Goal: Navigation & Orientation: Find specific page/section

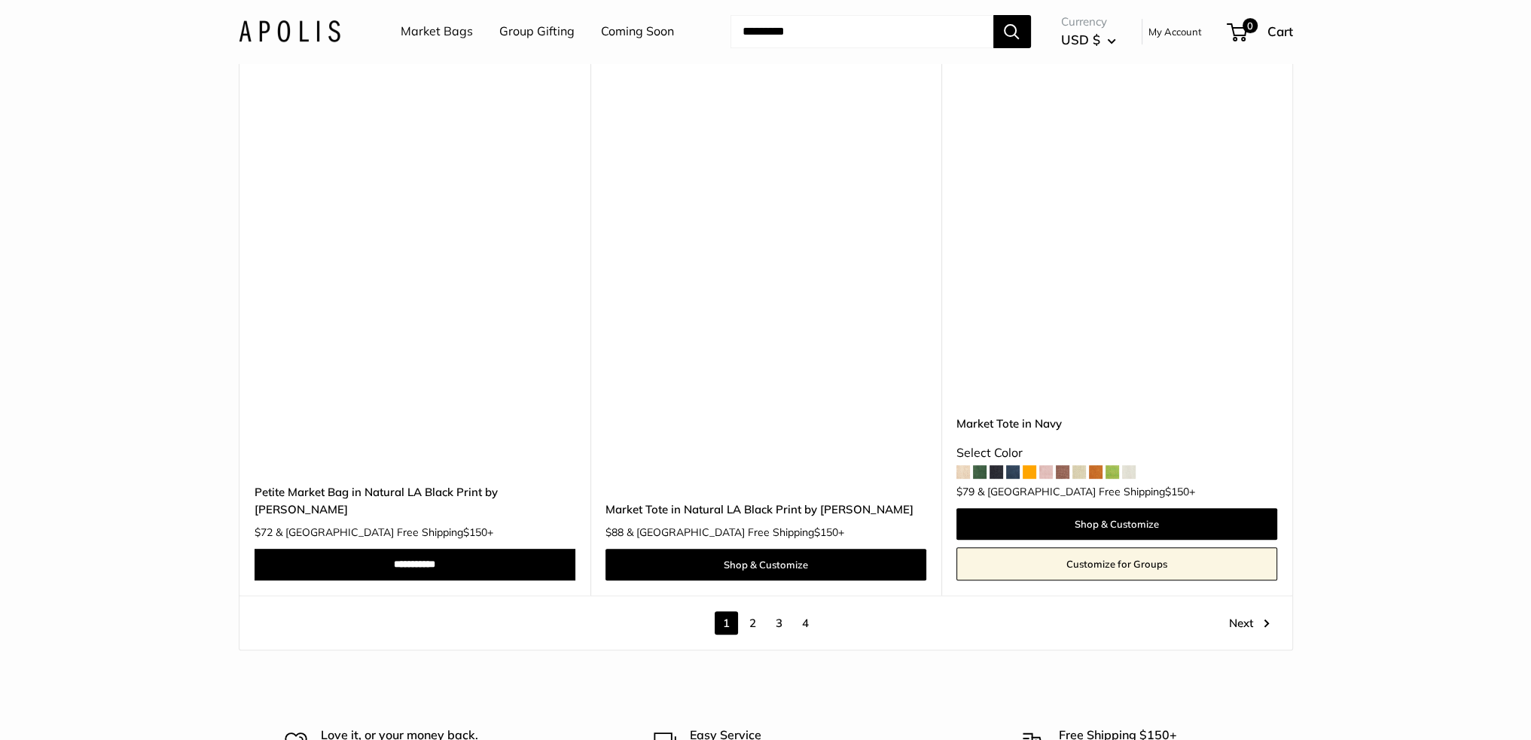
scroll to position [8736, 0]
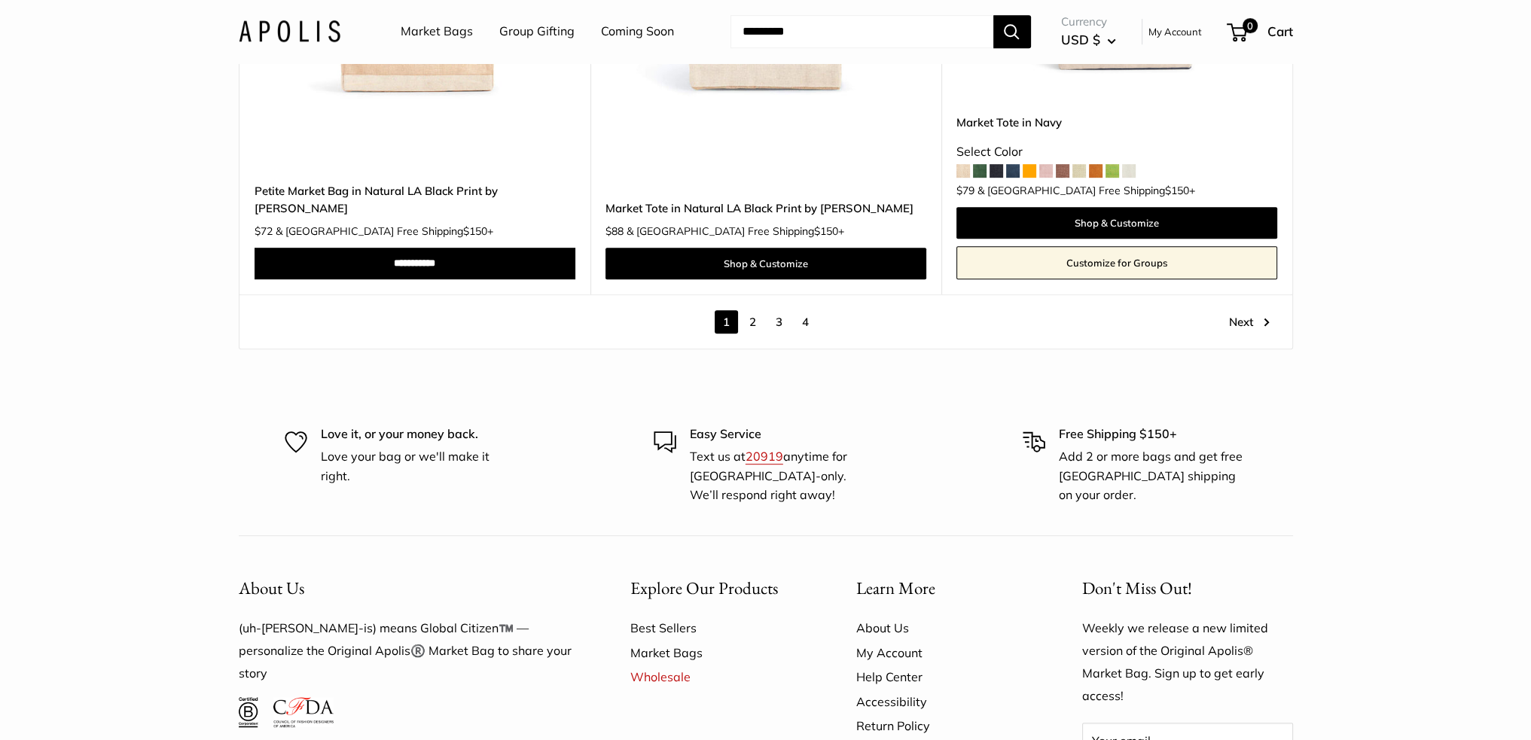
click at [750, 310] on link "2" at bounding box center [752, 321] width 23 height 23
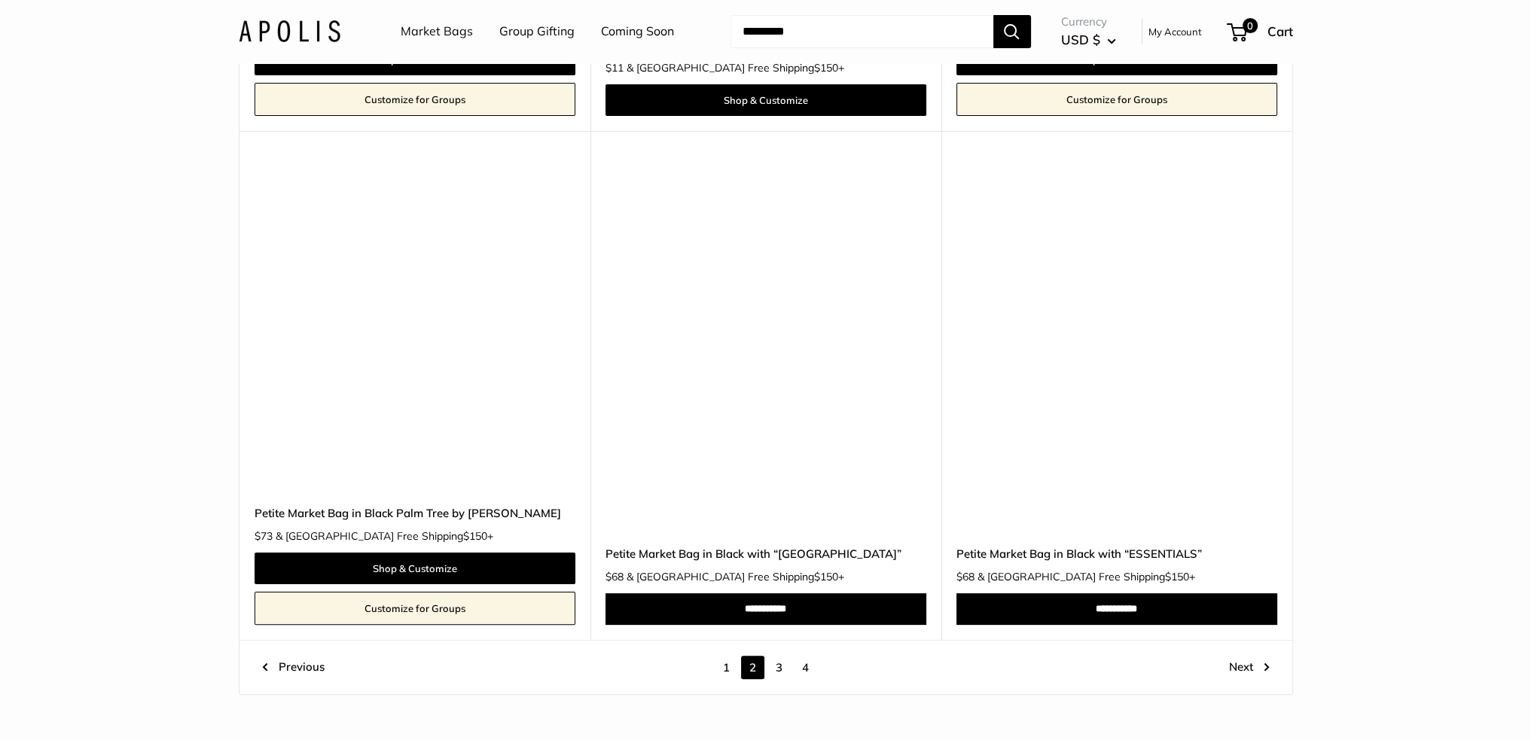
scroll to position [8378, 0]
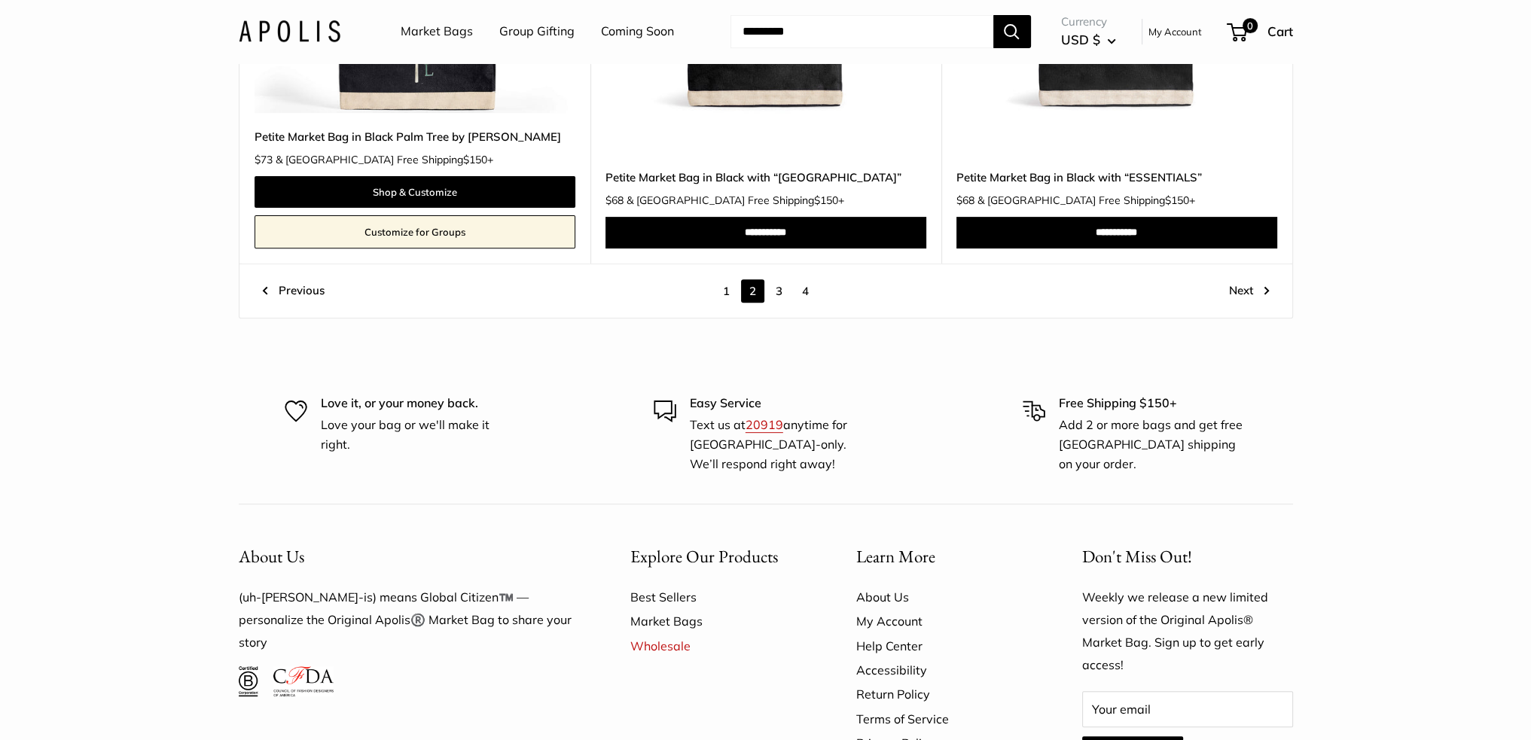
click at [779, 291] on link "3" at bounding box center [778, 290] width 23 height 23
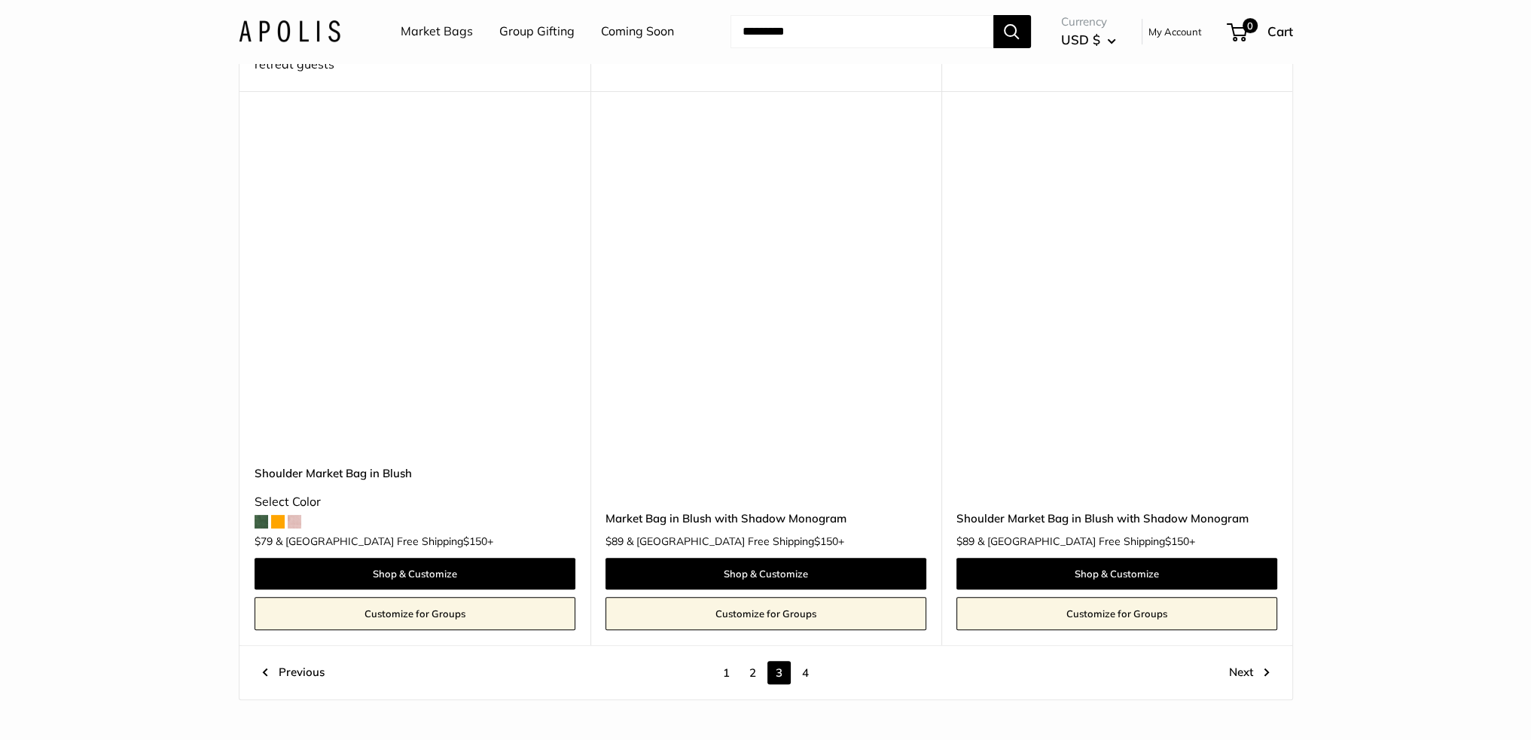
scroll to position [8378, 0]
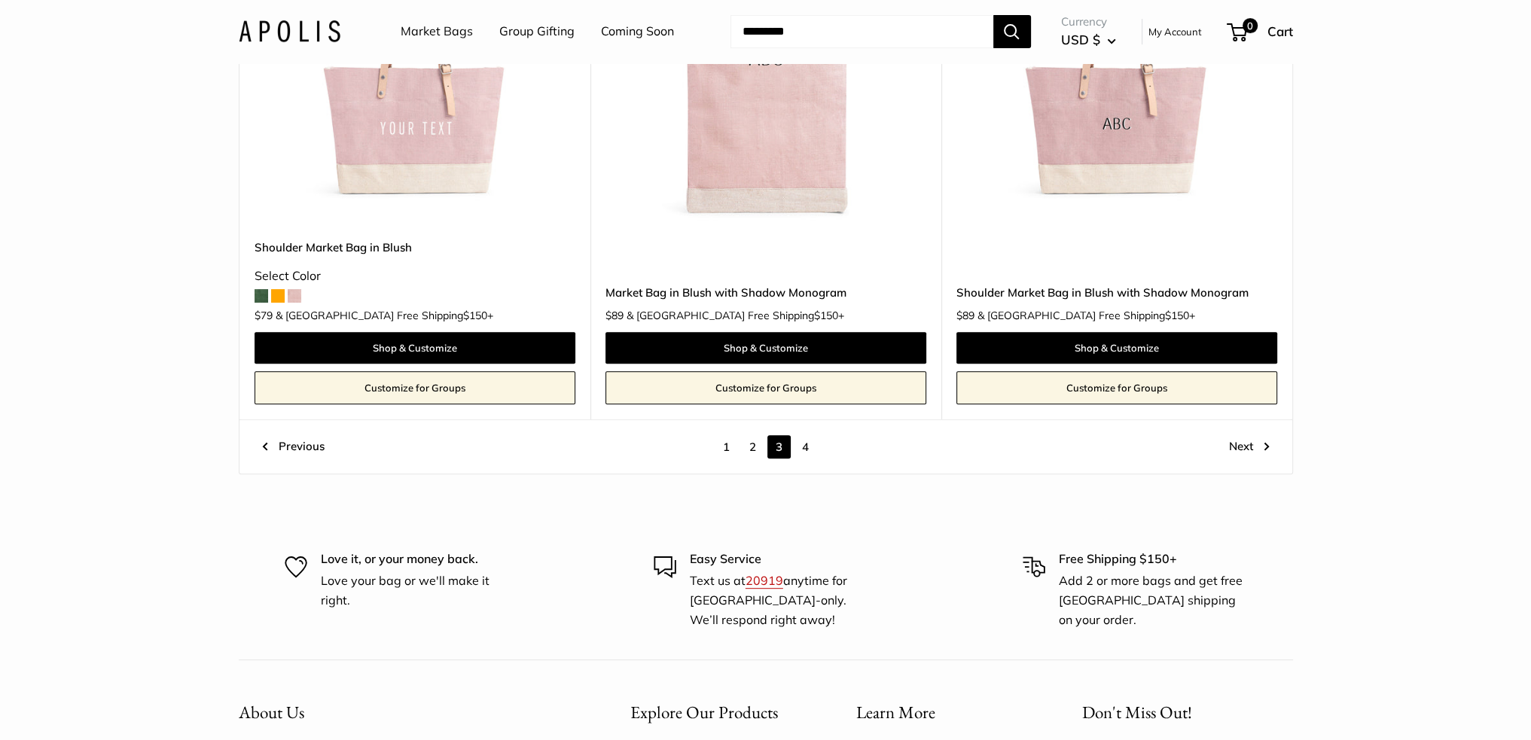
click at [804, 435] on link "4" at bounding box center [805, 446] width 23 height 23
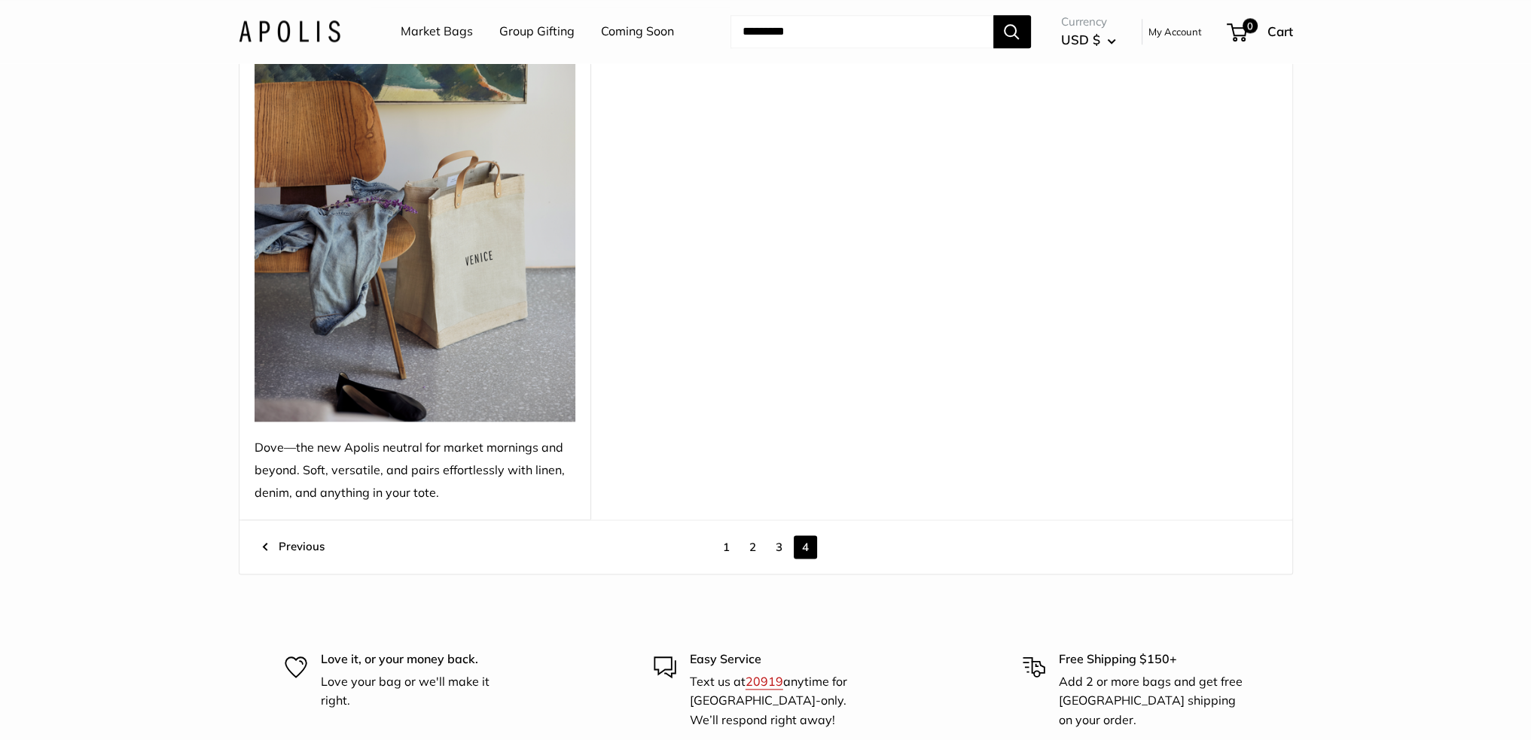
scroll to position [2353, 0]
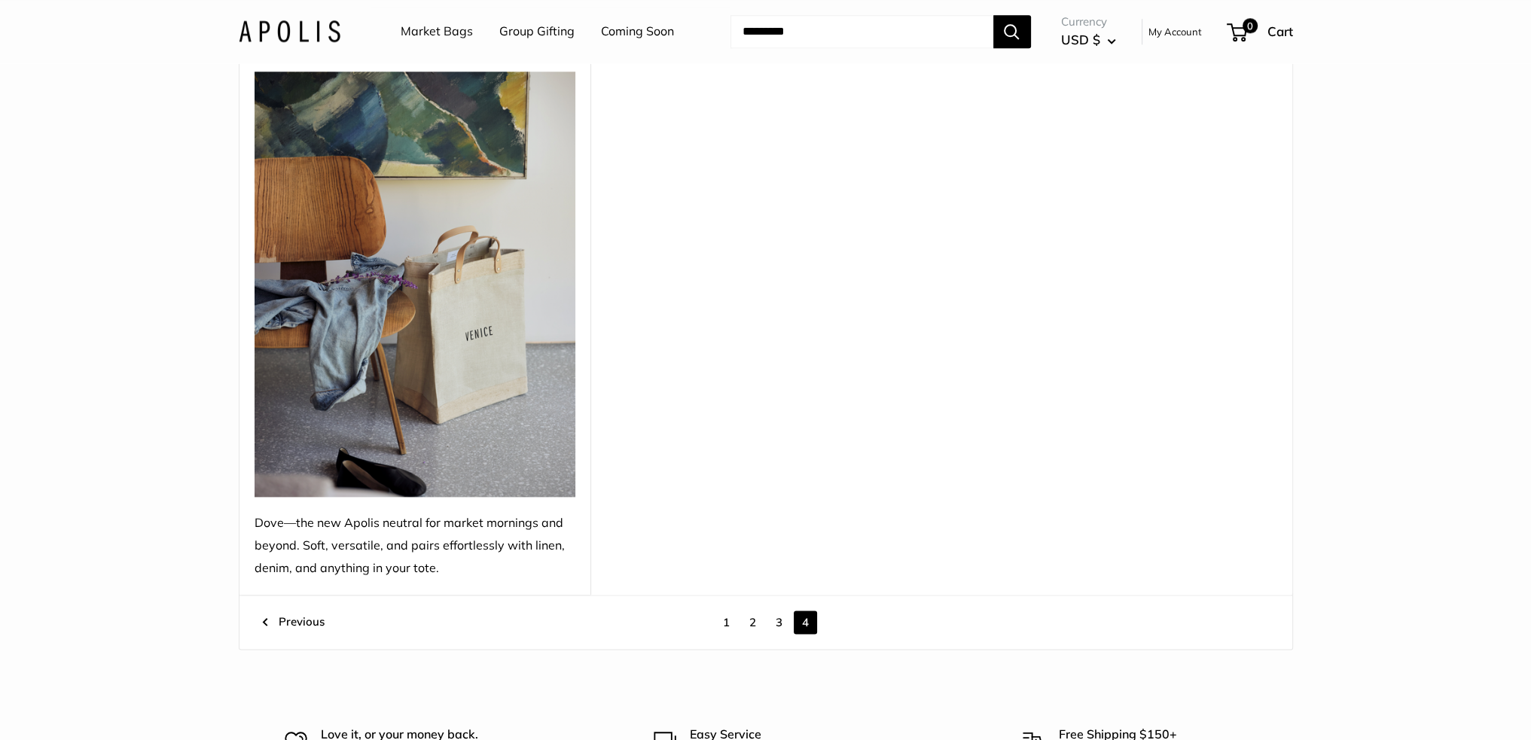
click at [749, 617] on link "2" at bounding box center [752, 622] width 23 height 23
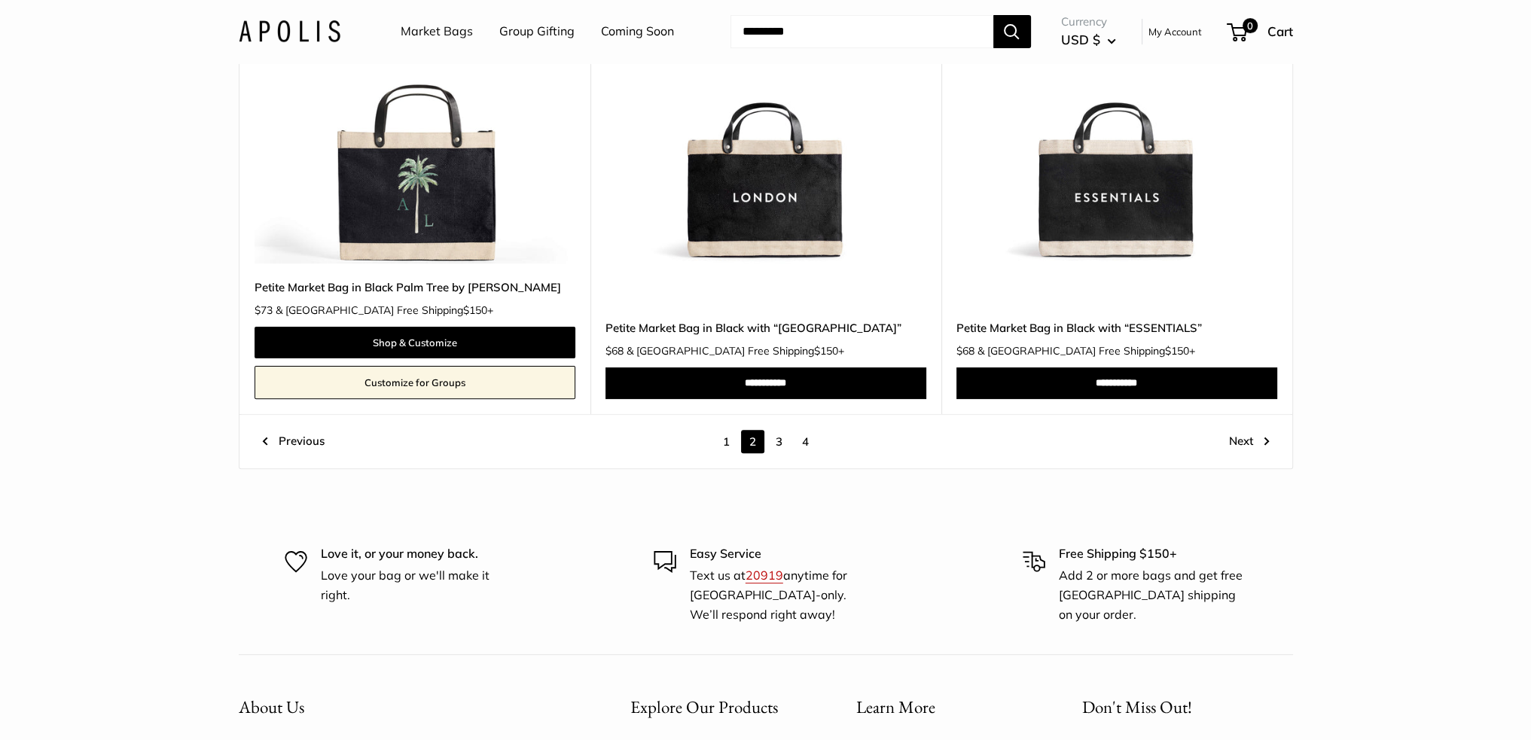
scroll to position [8152, 0]
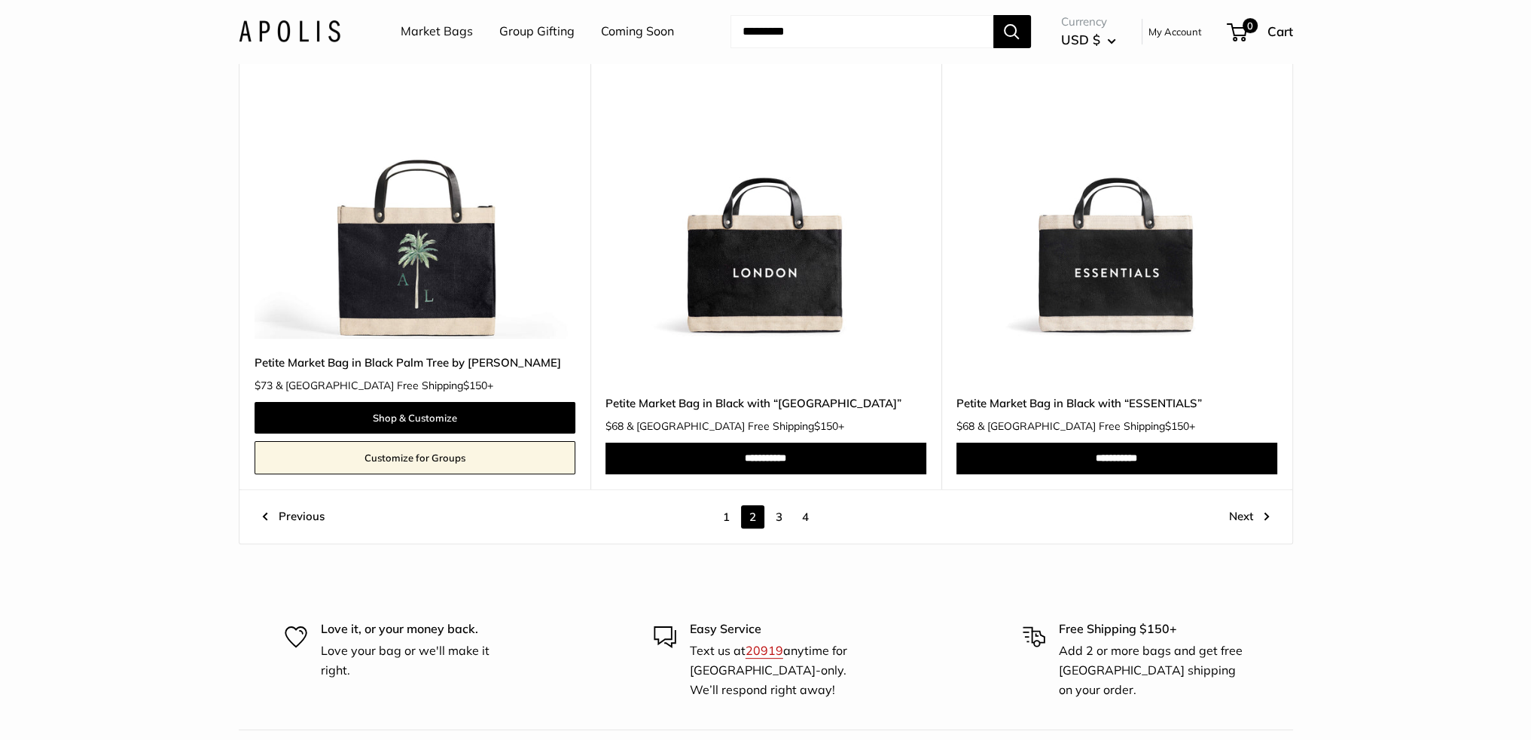
click at [730, 520] on link "1" at bounding box center [726, 516] width 23 height 23
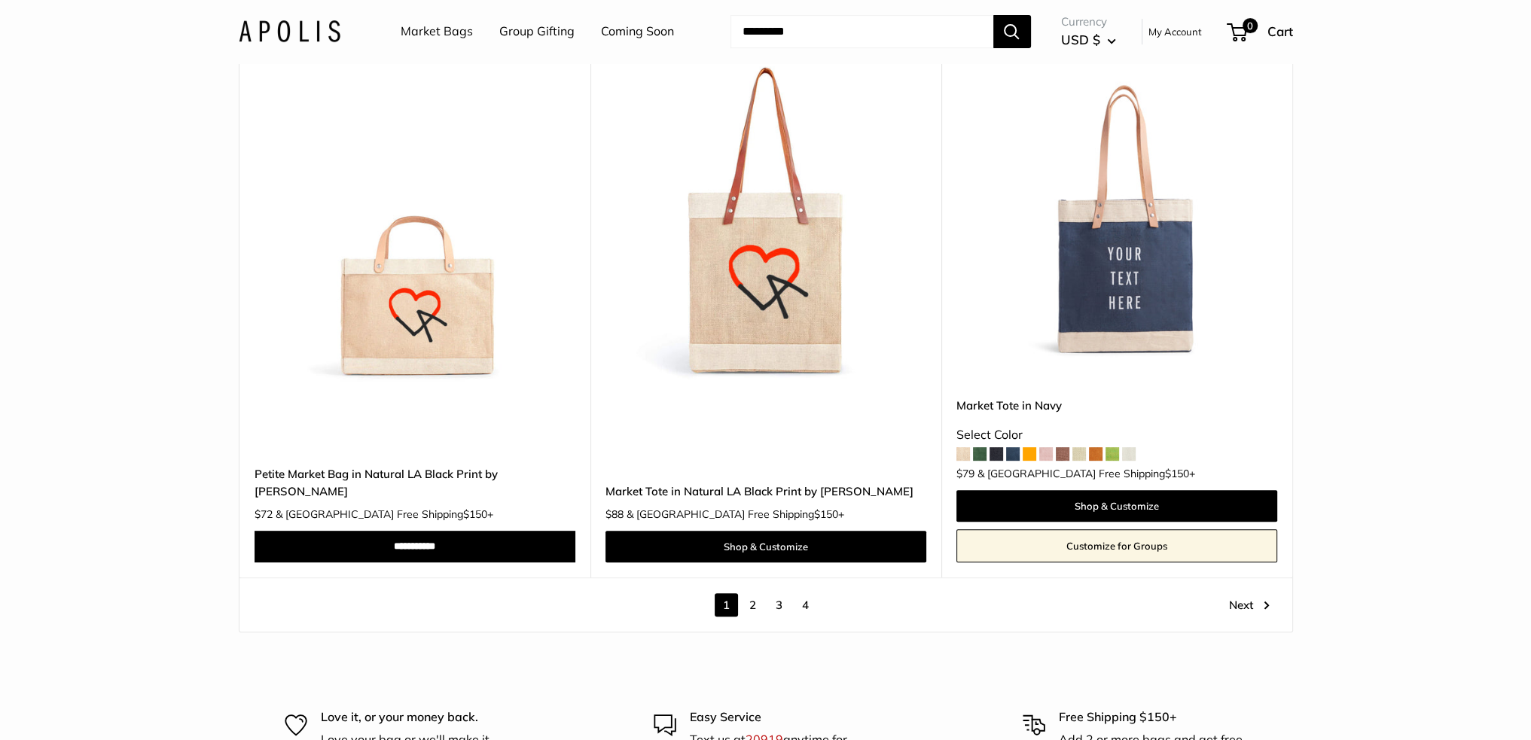
scroll to position [8754, 0]
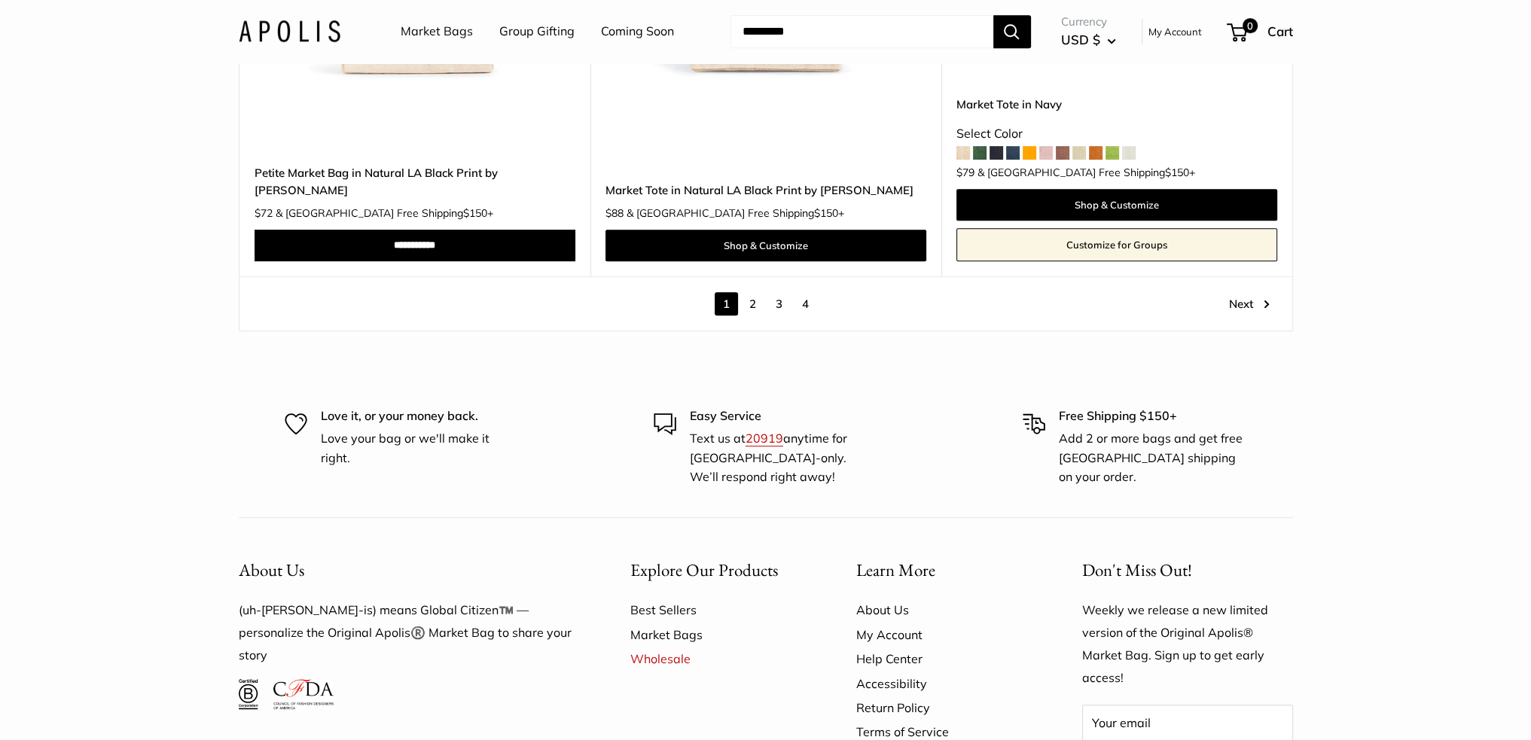
click at [754, 292] on link "2" at bounding box center [752, 303] width 23 height 23
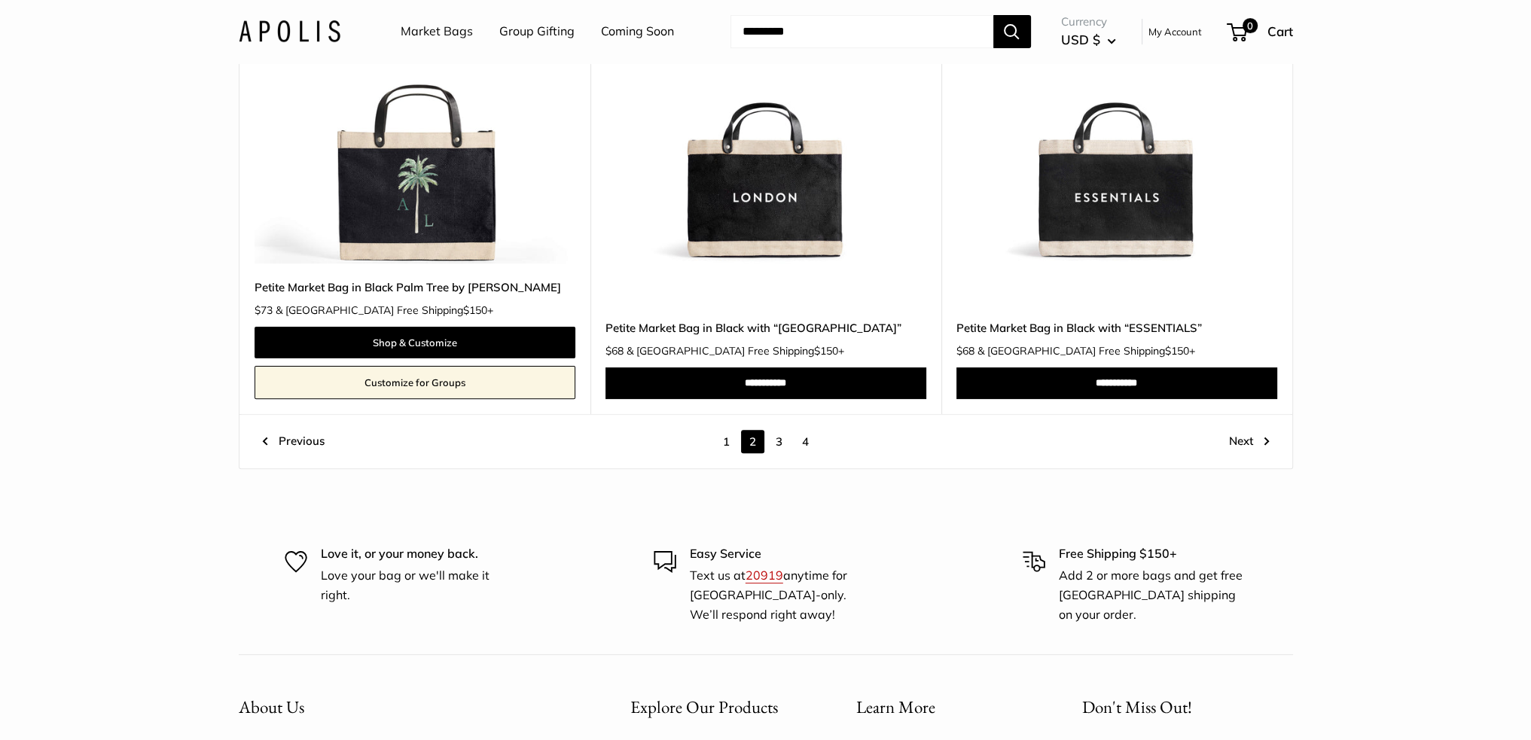
scroll to position [8302, 0]
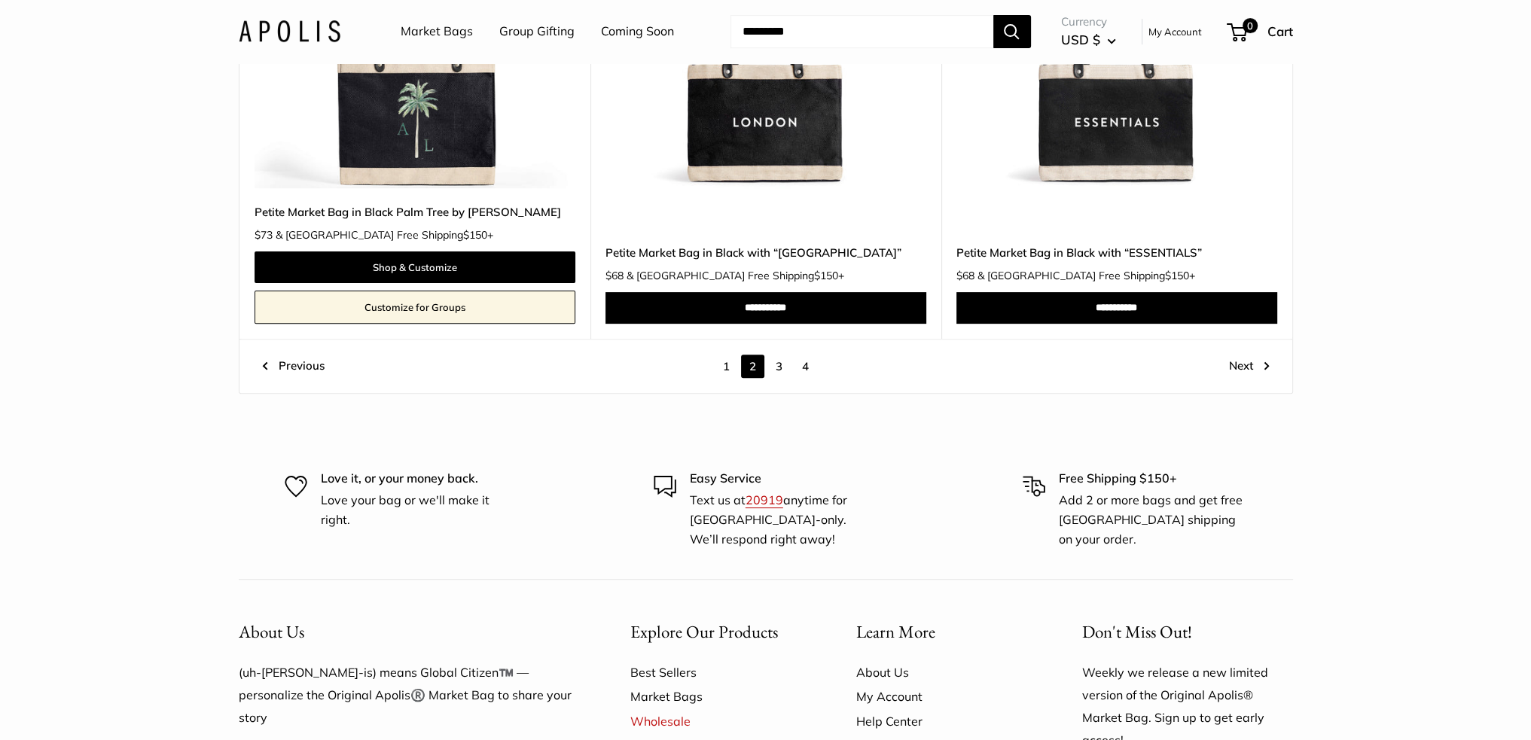
click at [770, 370] on link "3" at bounding box center [778, 366] width 23 height 23
